Goal: Find specific page/section: Find specific page/section

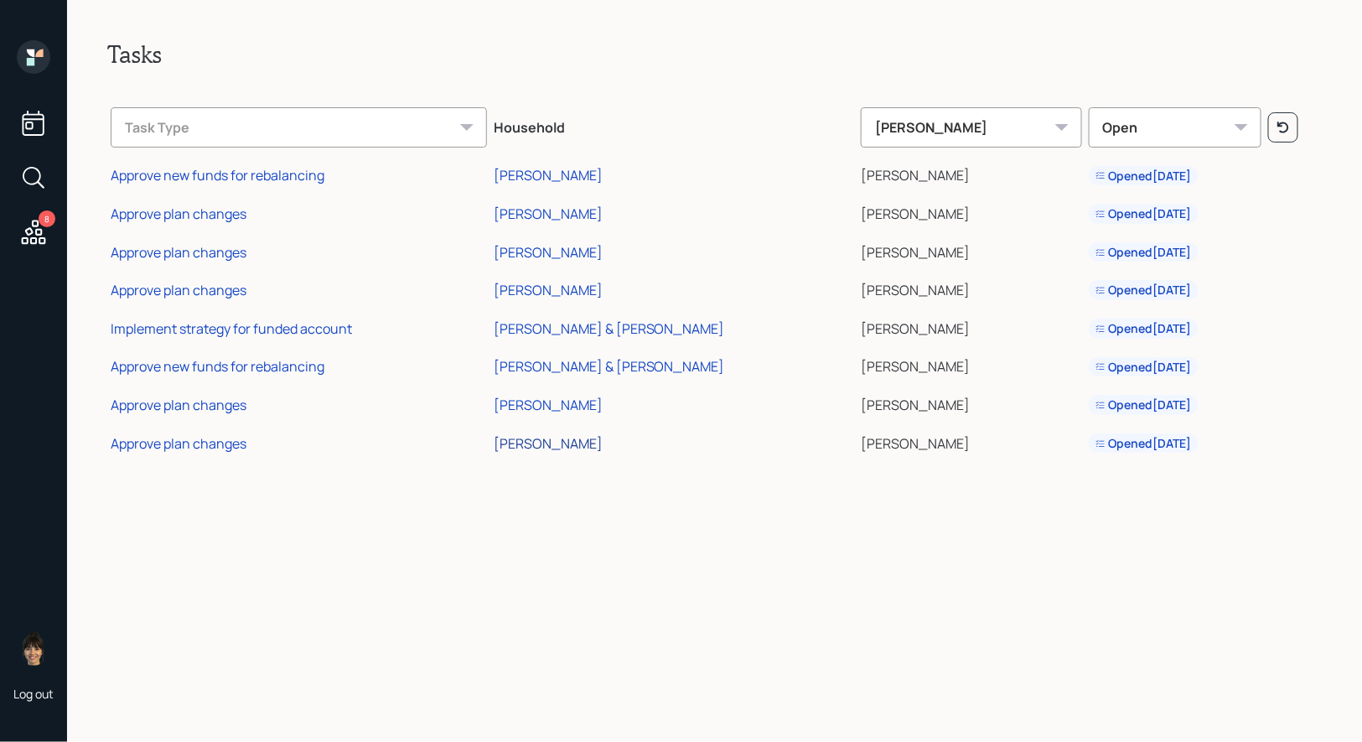
click at [575, 443] on div "[PERSON_NAME]" at bounding box center [548, 443] width 109 height 18
